Goal: Task Accomplishment & Management: Manage account settings

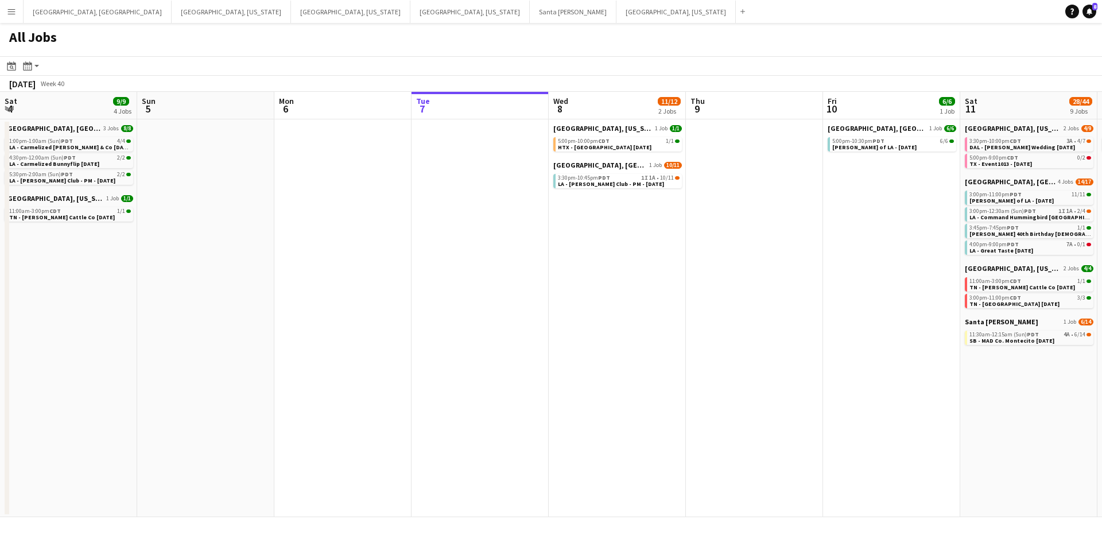
scroll to position [0, 254]
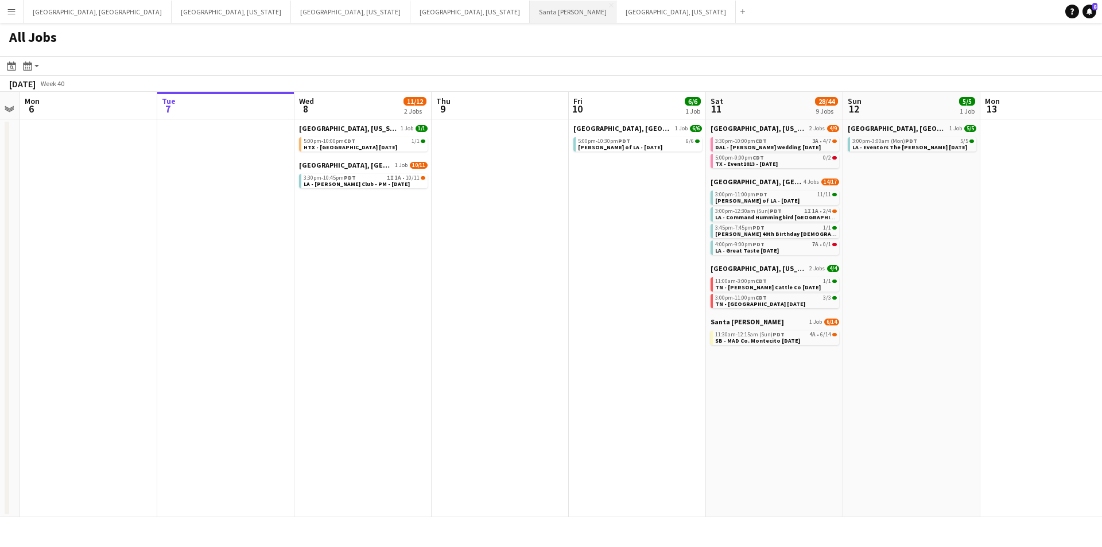
click at [530, 17] on button "Santa [PERSON_NAME] Close" at bounding box center [573, 12] width 87 height 22
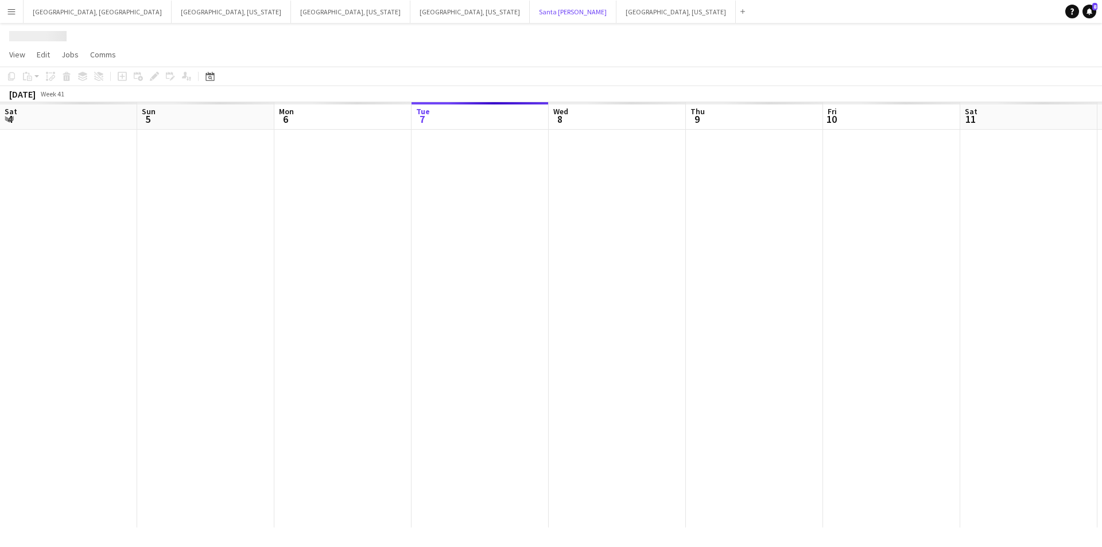
scroll to position [0, 274]
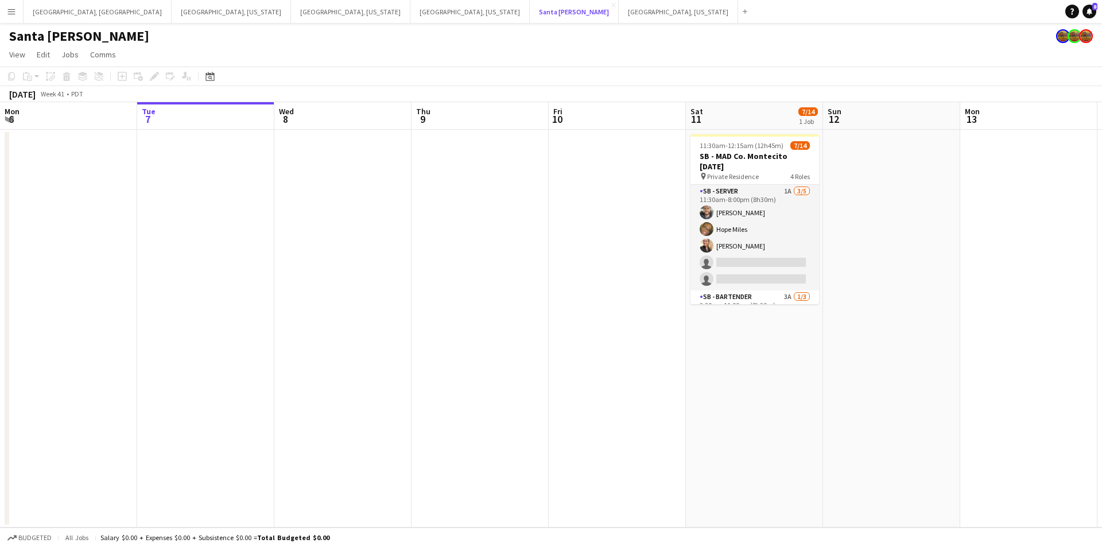
click at [530, 1] on button "Santa [PERSON_NAME] Close" at bounding box center [574, 12] width 89 height 22
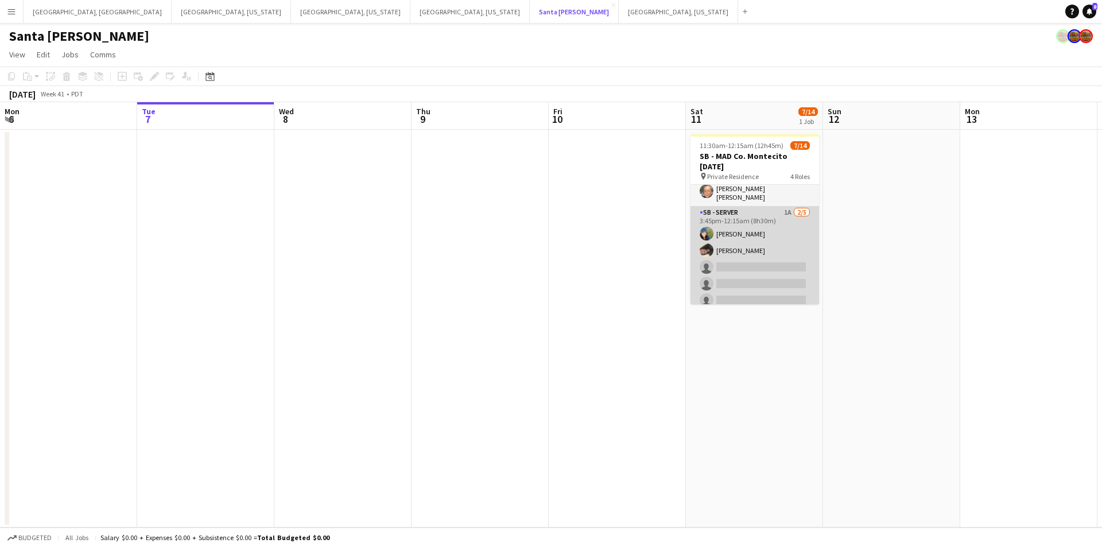
scroll to position [203, 0]
click at [752, 263] on app-card-role "SB - Server 1A [DATE] 3:45pm-12:15am (8h30m) [PERSON_NAME] [PERSON_NAME] single…" at bounding box center [754, 255] width 129 height 106
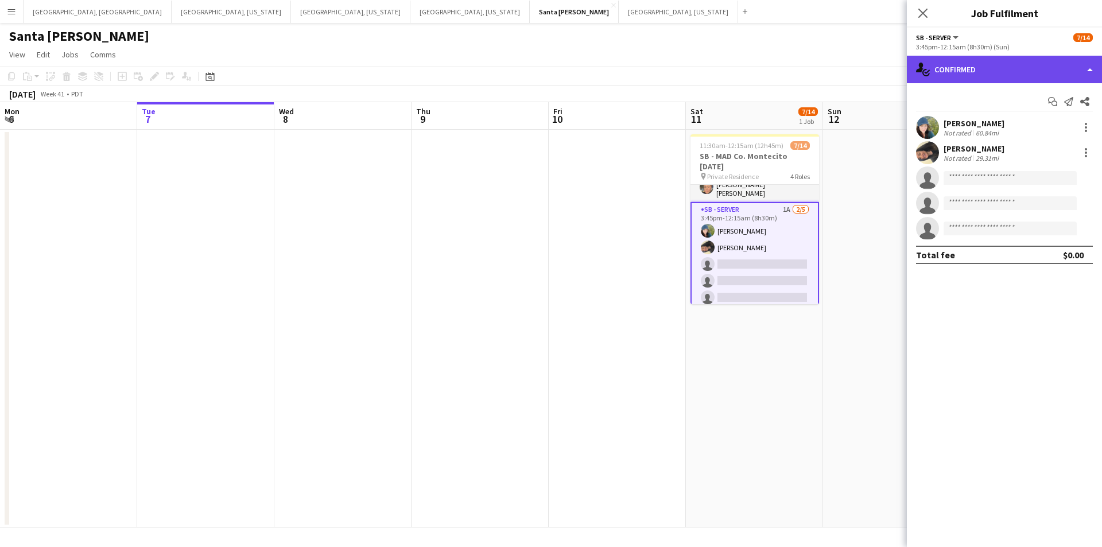
click at [1101, 58] on div "single-neutral-actions-check-2 Confirmed" at bounding box center [1004, 70] width 195 height 28
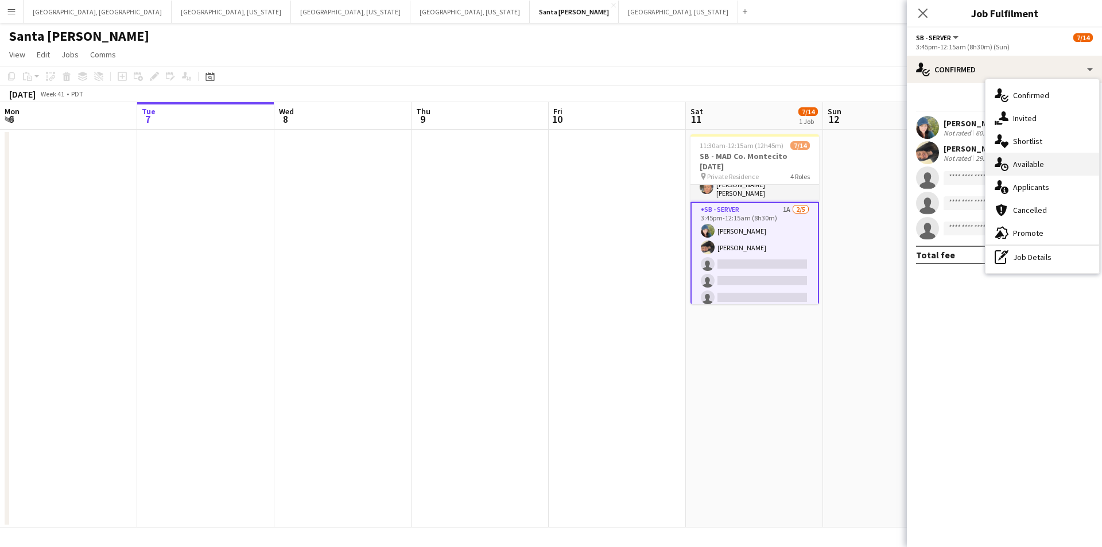
click at [1037, 173] on div "single-neutral-actions-upload Available" at bounding box center [1042, 164] width 114 height 23
click at [1037, 546] on mat-expansion-panel "users Available Filter Sort asc No available crew Rating: 0 - 5 0 5 Distance: 1…" at bounding box center [1004, 547] width 195 height 0
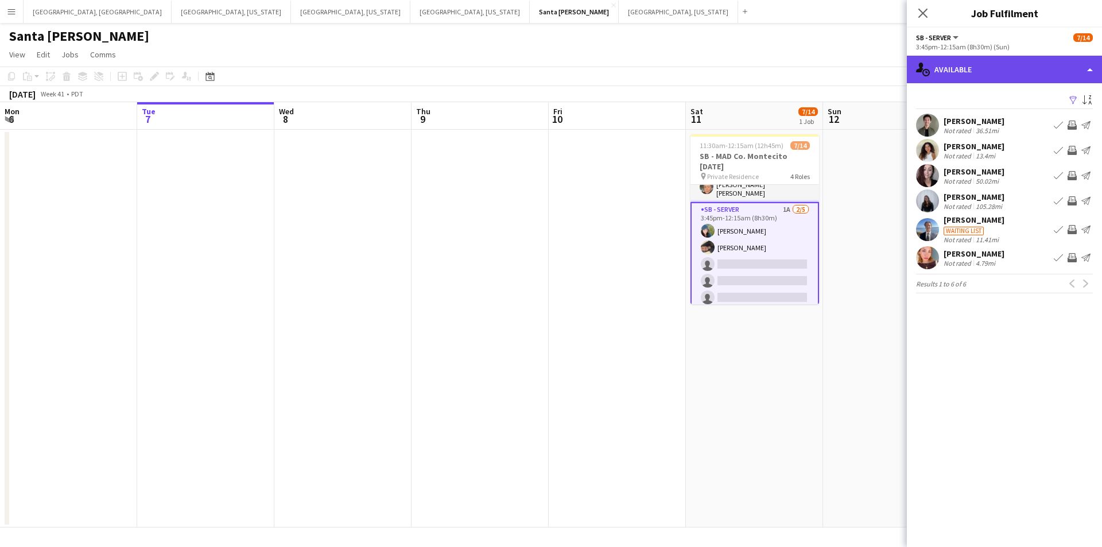
click at [1093, 71] on div "single-neutral-actions-upload Available" at bounding box center [1004, 70] width 195 height 28
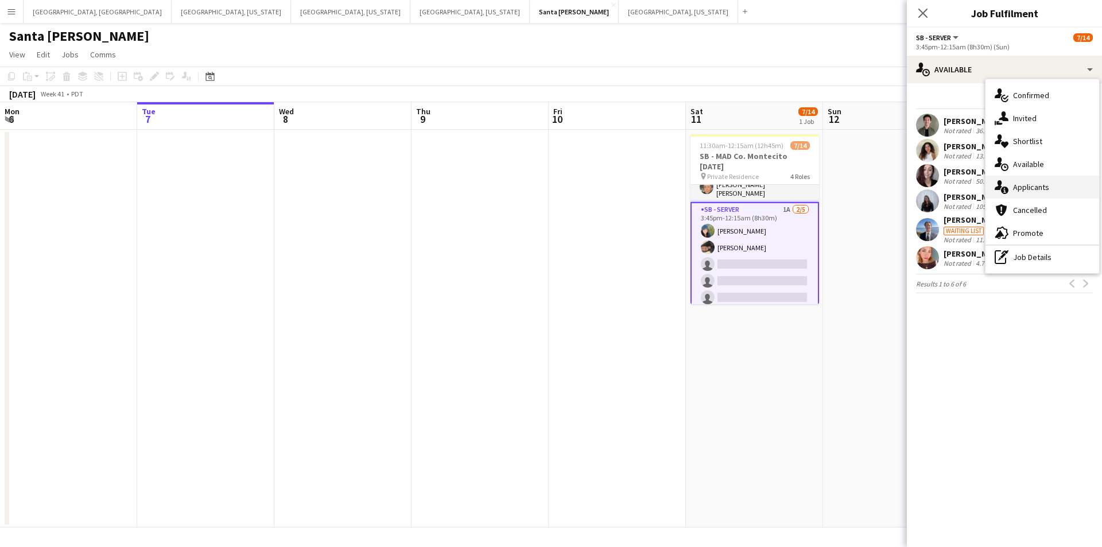
click at [1019, 193] on div "single-neutral-actions-information Applicants" at bounding box center [1042, 187] width 114 height 23
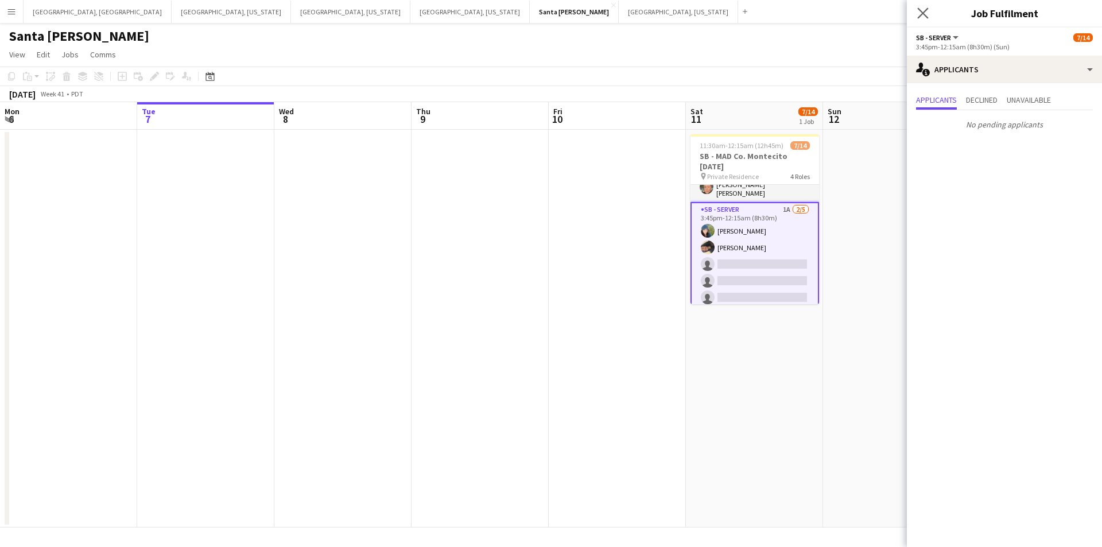
click at [917, 14] on app-icon "Close pop-in" at bounding box center [923, 13] width 17 height 17
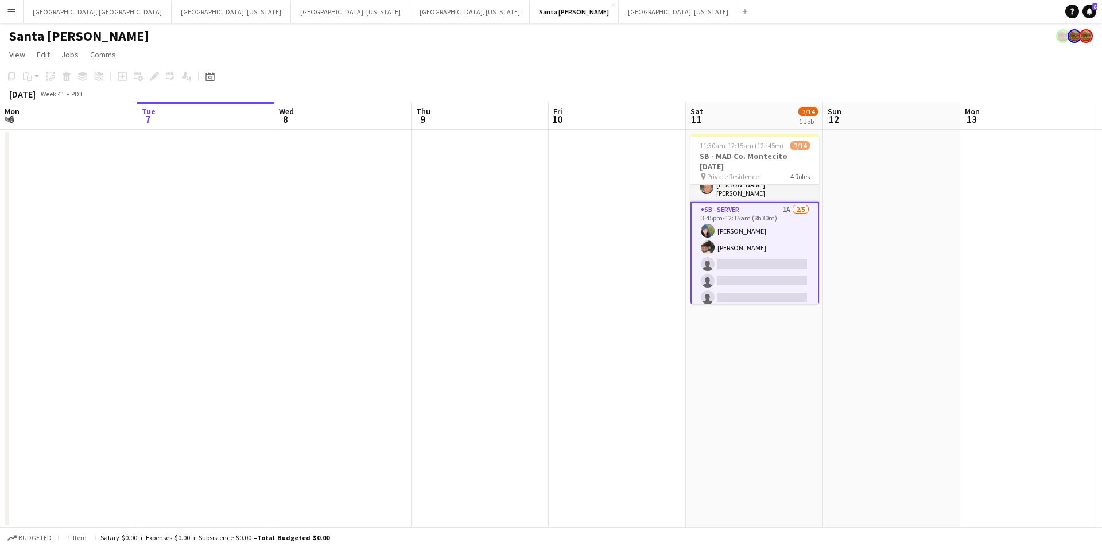
scroll to position [0, 0]
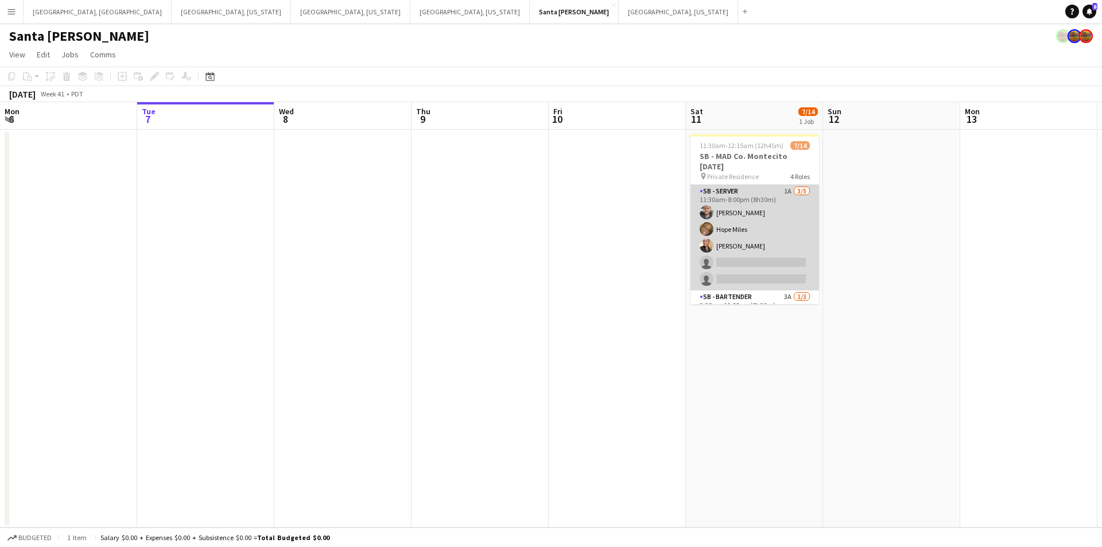
click at [753, 259] on app-card-role "SB - Server 1A [DATE] 11:30am-8:00pm (8h30m) [PERSON_NAME] Hope Miles [PERSON_N…" at bounding box center [754, 238] width 129 height 106
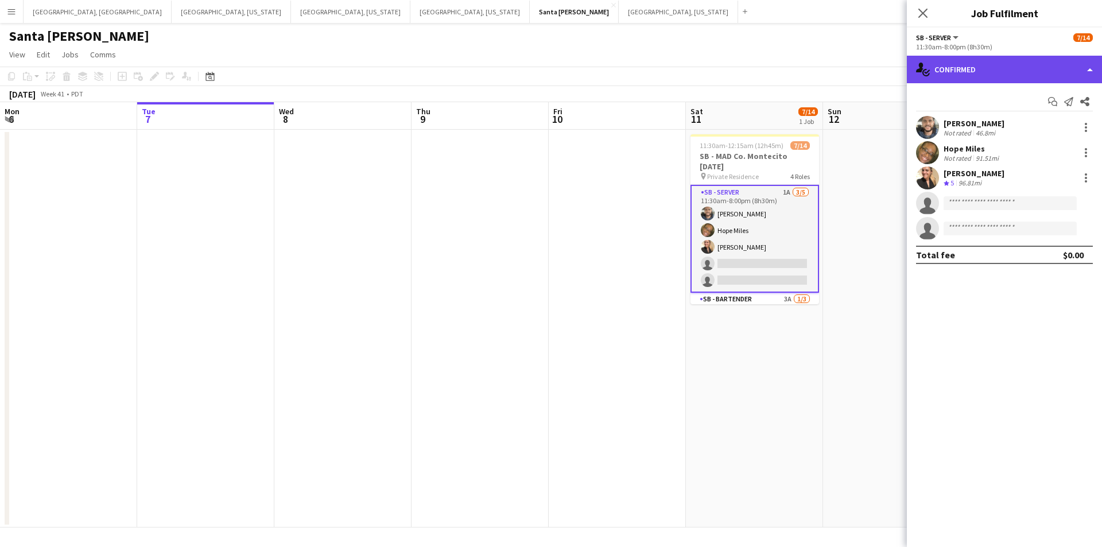
click at [1089, 65] on div "single-neutral-actions-check-2 Confirmed" at bounding box center [1004, 70] width 195 height 28
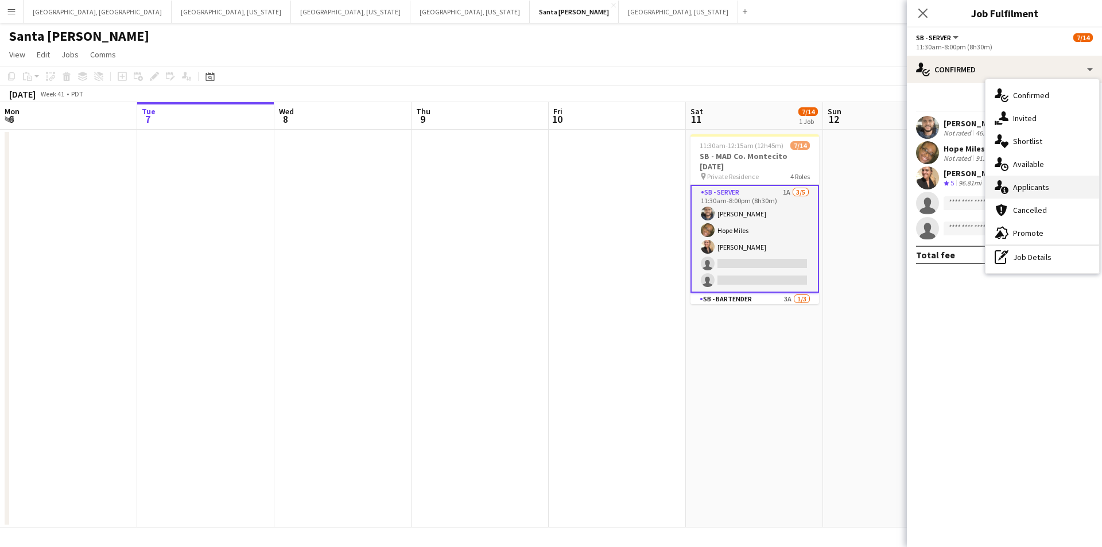
click at [1064, 185] on div "single-neutral-actions-information Applicants" at bounding box center [1042, 187] width 114 height 23
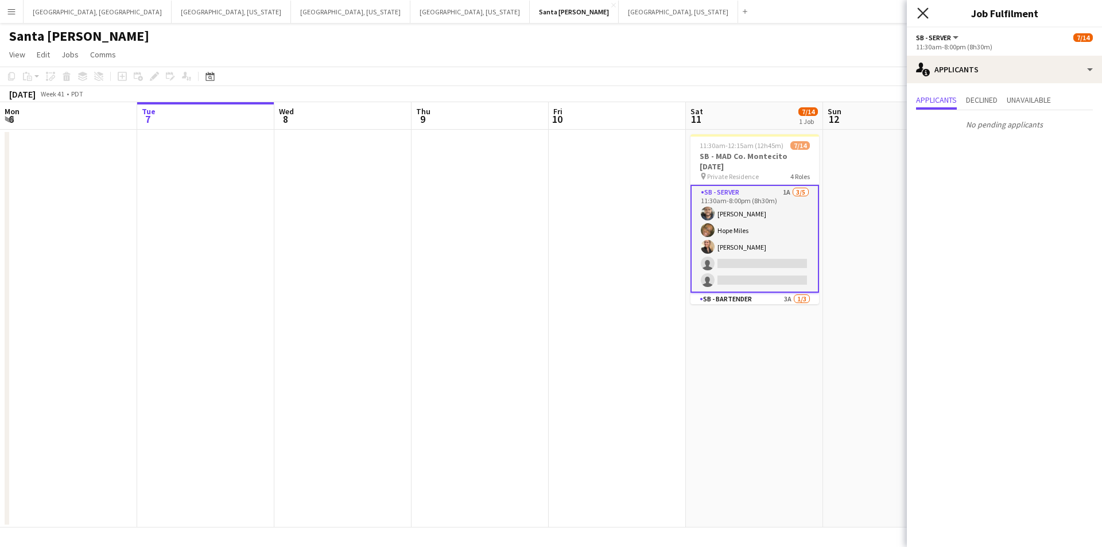
click at [926, 13] on icon "Close pop-in" at bounding box center [922, 12] width 11 height 11
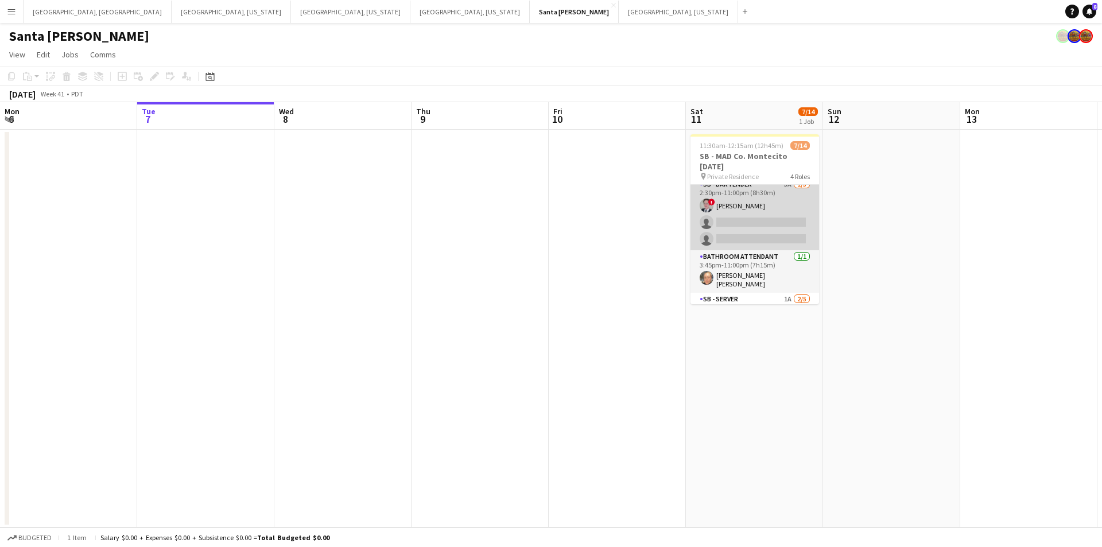
click at [775, 233] on app-card-role "SB - Bartender 3A [DATE] 2:30pm-11:00pm (8h30m) ! [PERSON_NAME] single-neutral-…" at bounding box center [754, 214] width 129 height 72
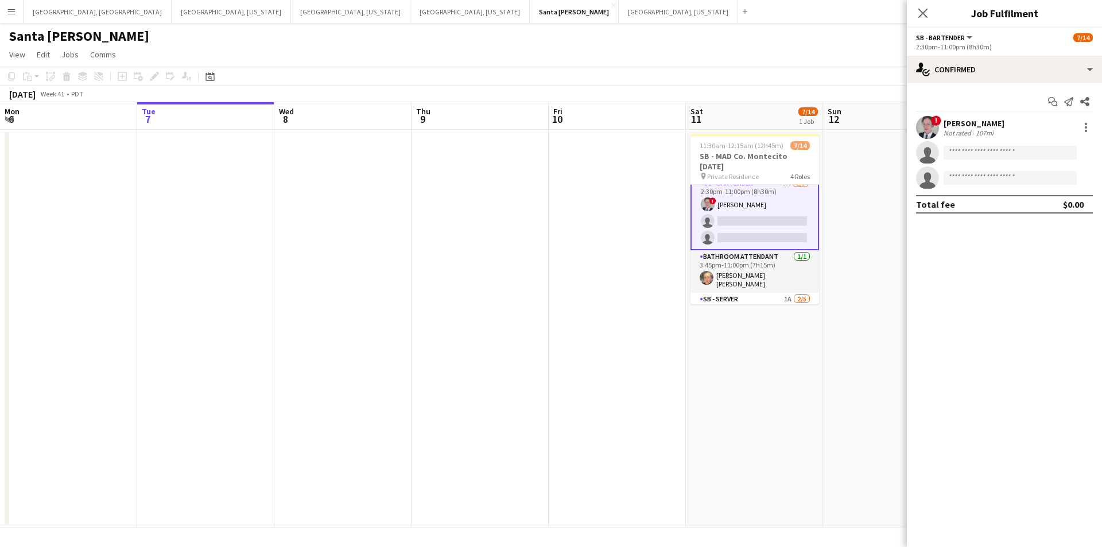
scroll to position [114, 0]
click at [925, 16] on icon at bounding box center [922, 12] width 11 height 11
